Goal: Information Seeking & Learning: Learn about a topic

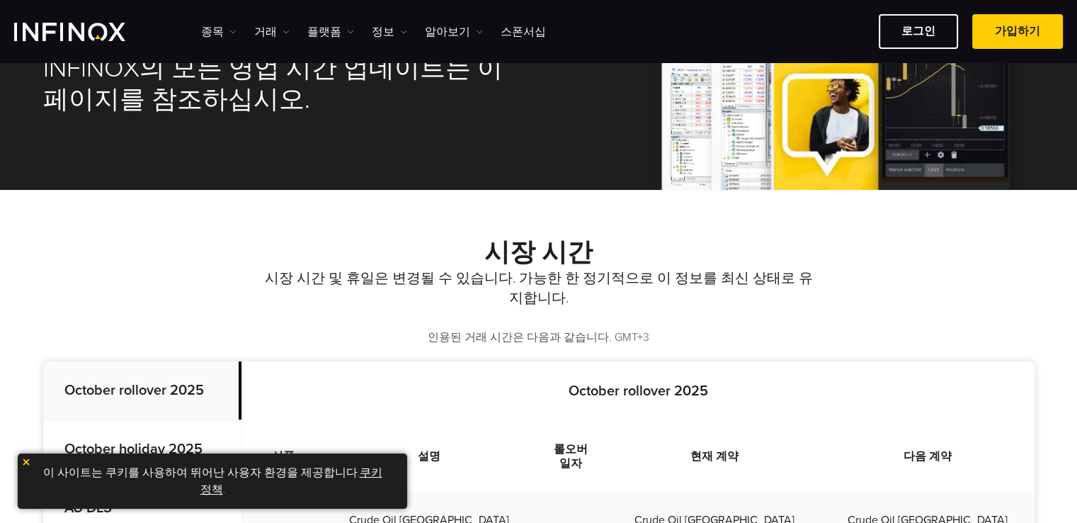
scroll to position [142, 0]
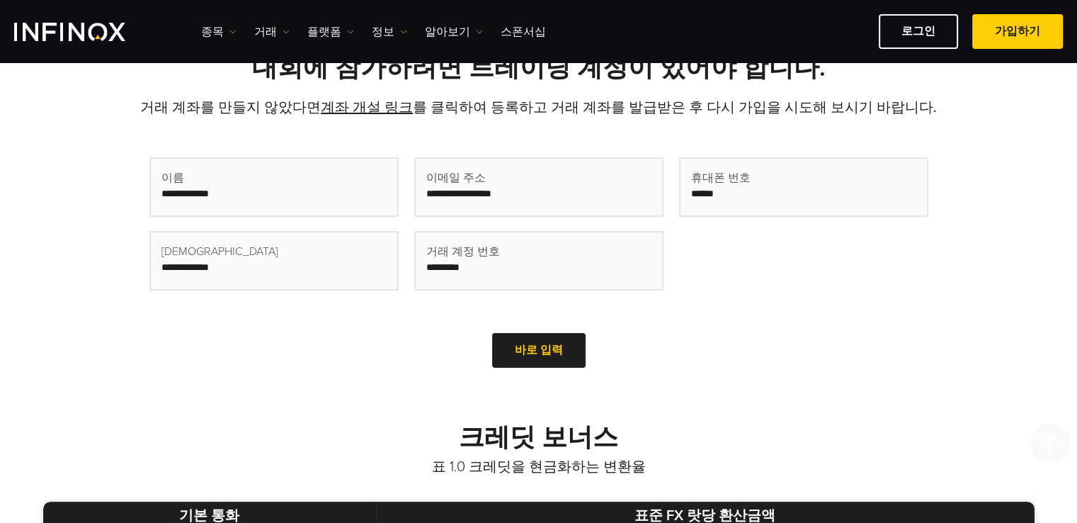
scroll to position [11, 0]
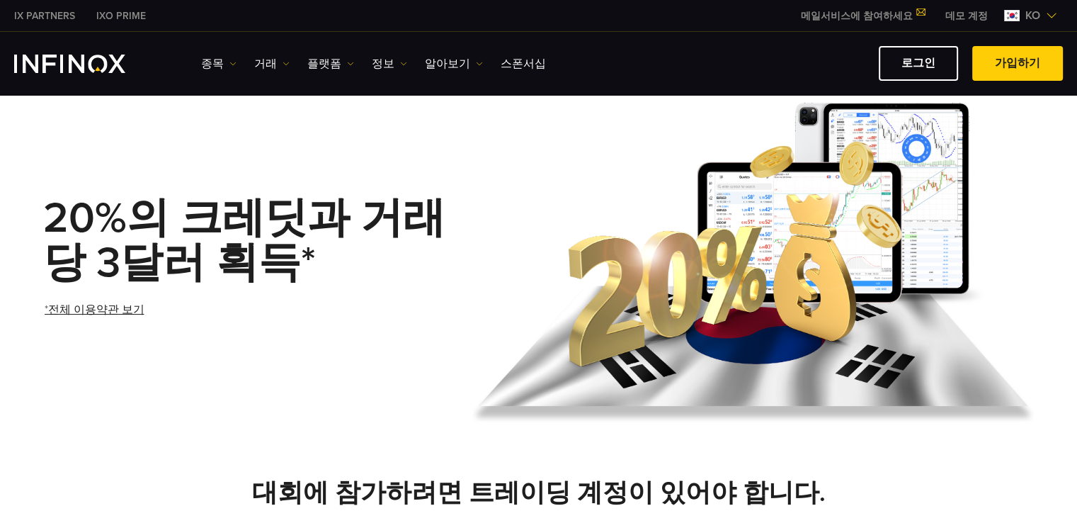
click at [93, 59] on img "INFINOX Logo" at bounding box center [69, 64] width 111 height 18
